Goal: Task Accomplishment & Management: Manage account settings

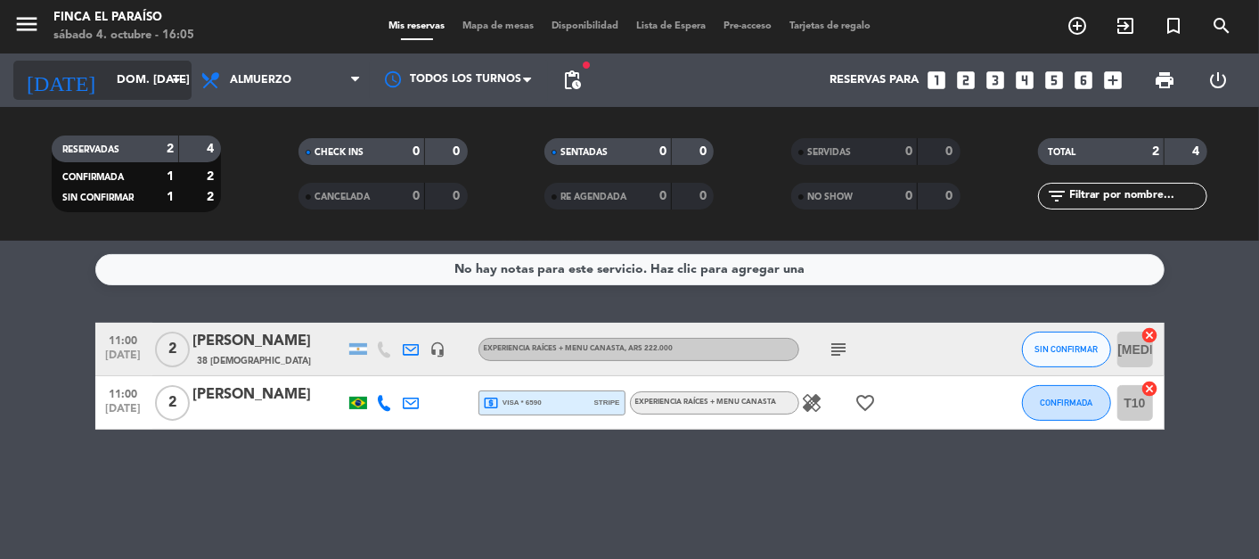
click at [108, 76] on input "dom. [DATE]" at bounding box center [184, 80] width 153 height 32
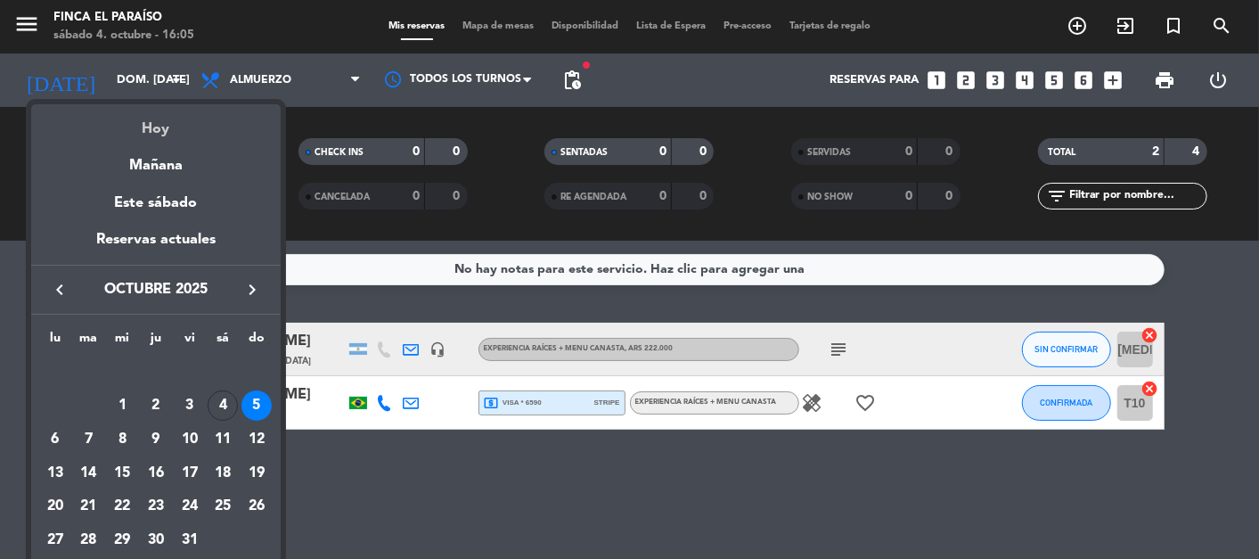
click at [158, 135] on div "Hoy" at bounding box center [155, 122] width 249 height 37
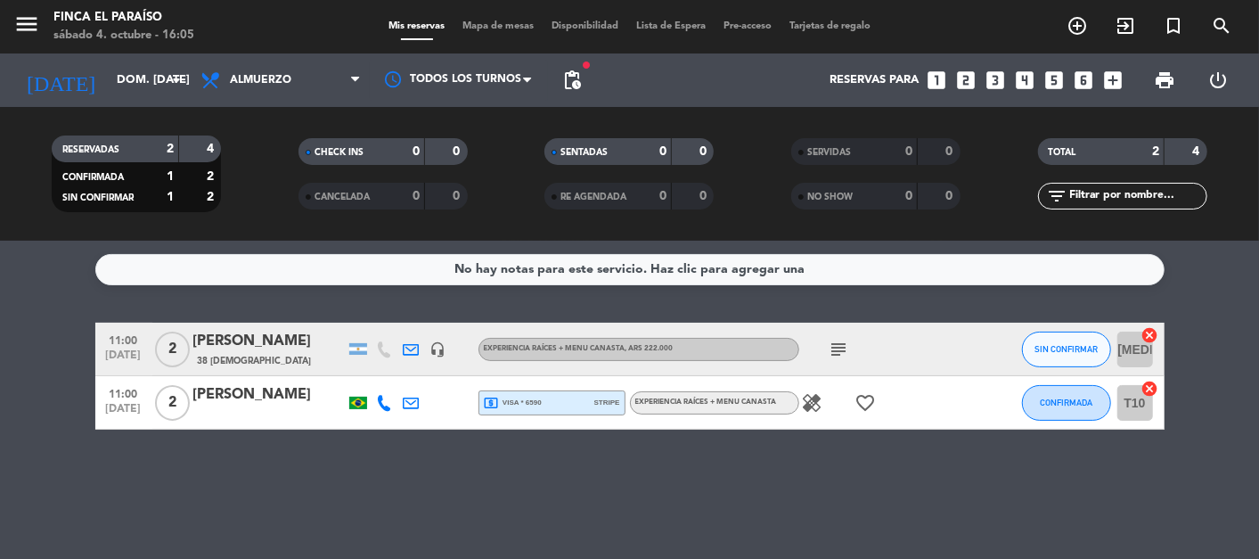
type input "sáb. [DATE]"
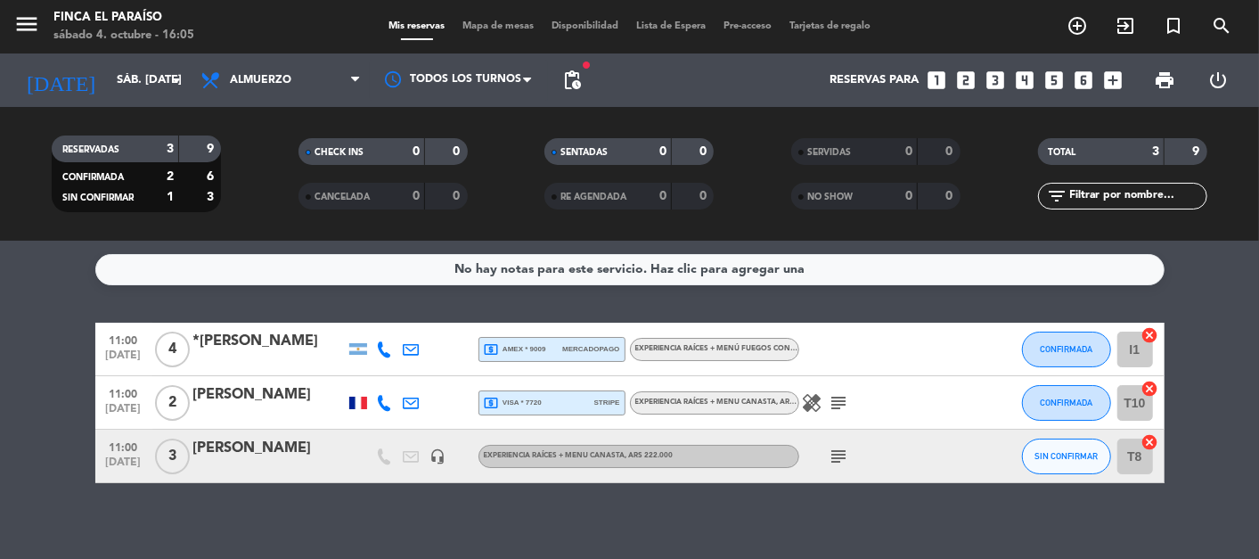
click at [409, 353] on icon at bounding box center [412, 349] width 16 height 16
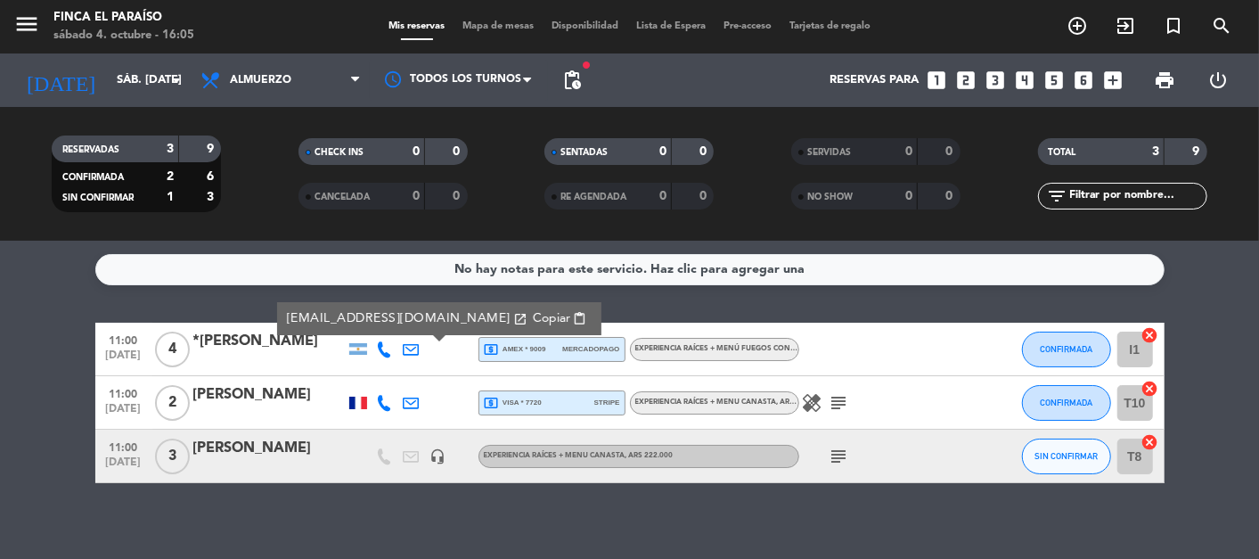
click at [409, 353] on icon at bounding box center [412, 349] width 16 height 16
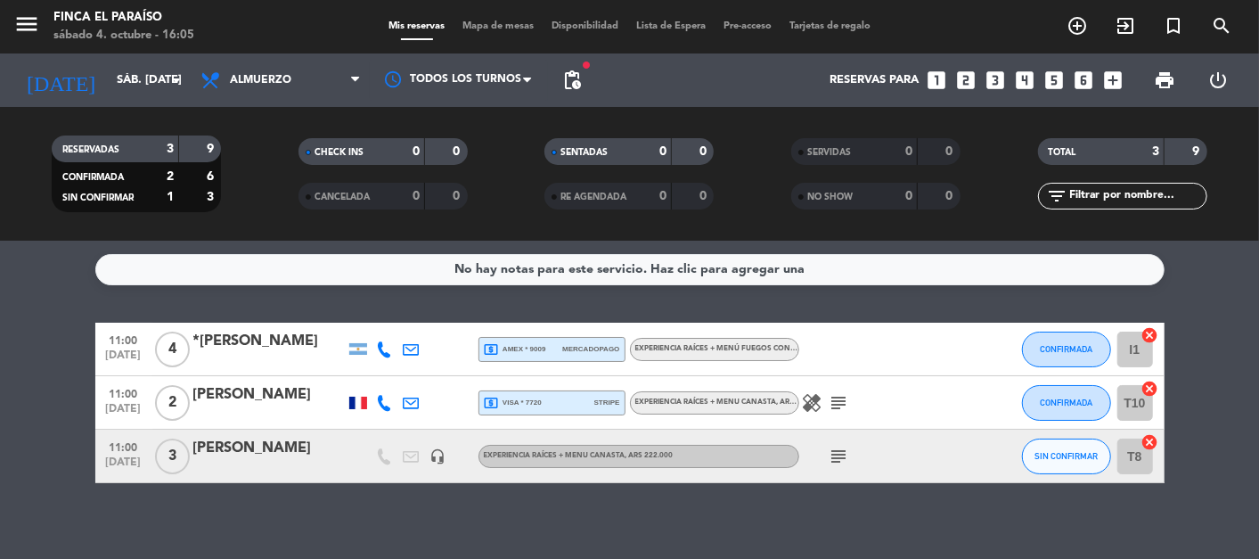
click at [304, 355] on div at bounding box center [268, 361] width 151 height 14
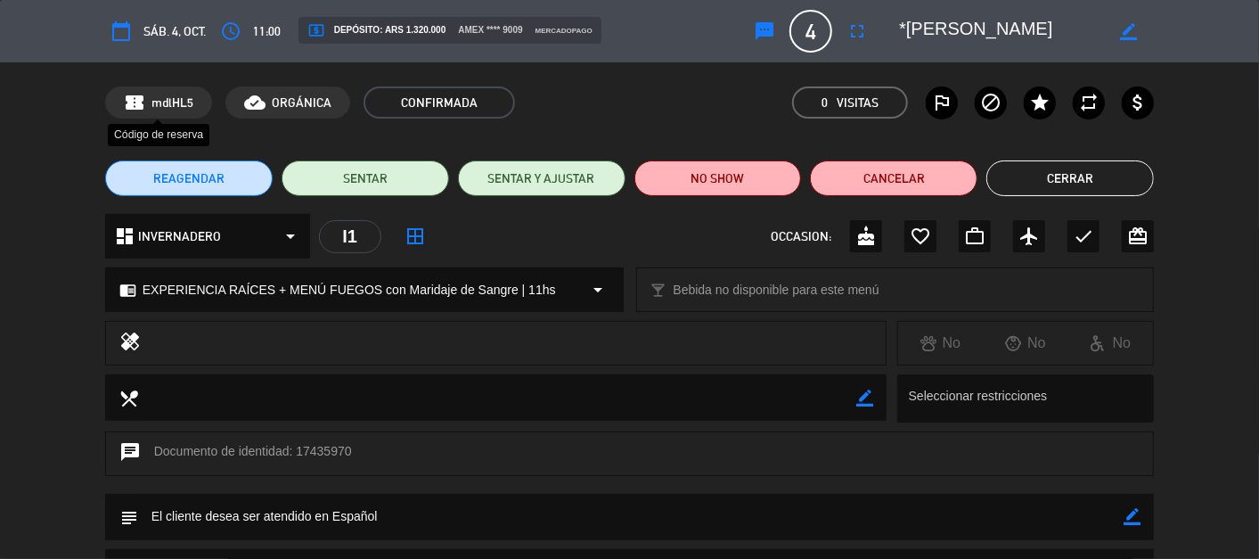
click at [167, 100] on span "mdlHL5" at bounding box center [172, 103] width 42 height 20
copy span "mdlHL5"
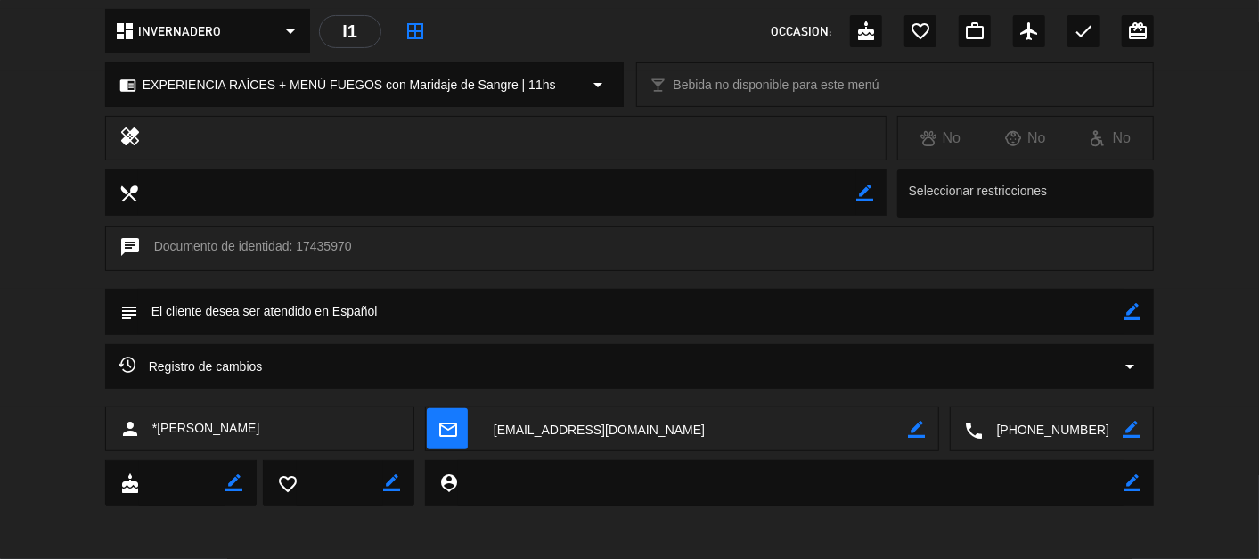
click at [509, 419] on textarea at bounding box center [694, 429] width 428 height 45
